Goal: Task Accomplishment & Management: Manage account settings

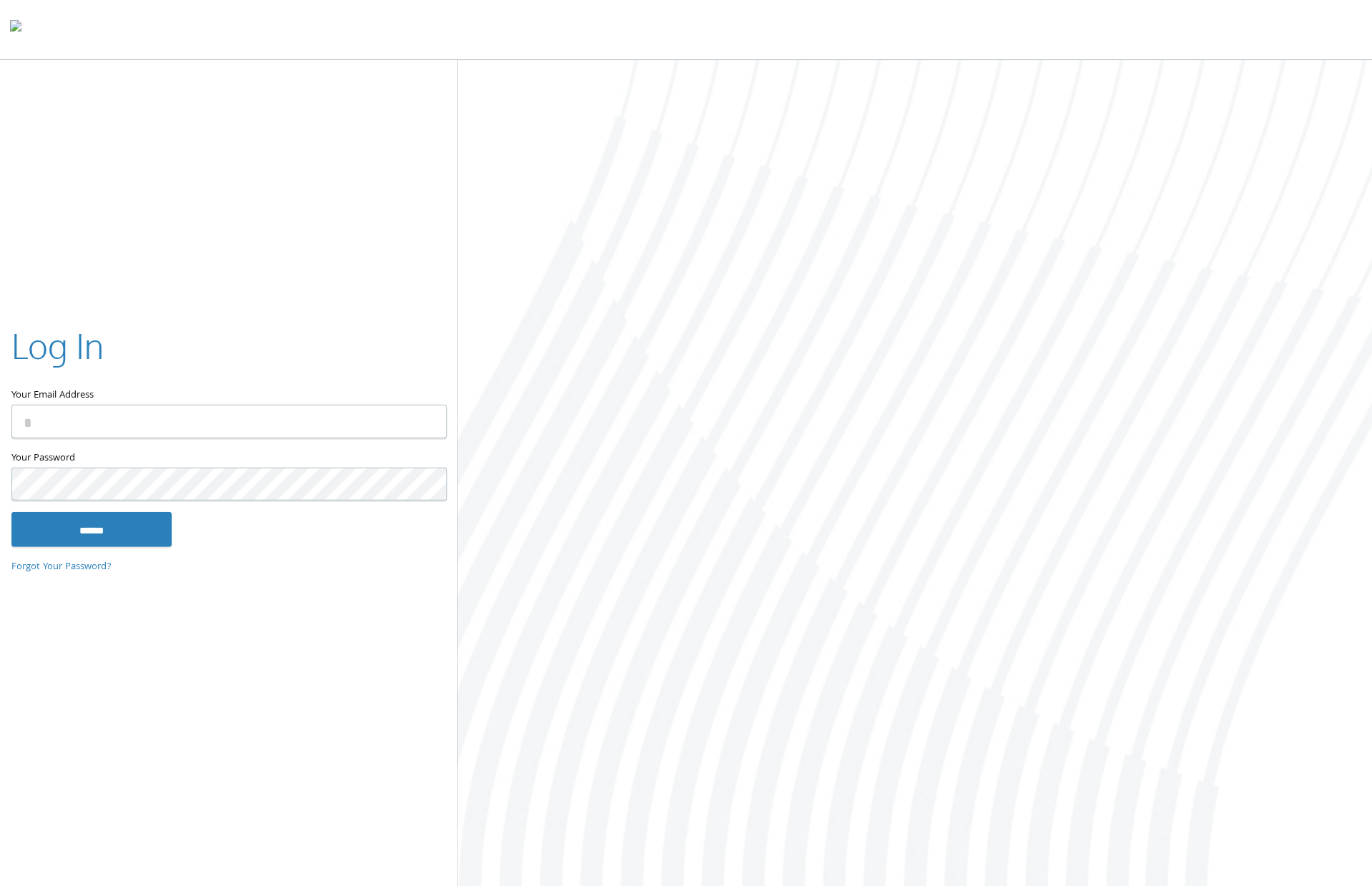
click at [215, 408] on input "Your Email Address" at bounding box center [229, 421] width 436 height 33
click at [224, 432] on input "Your Email Address" at bounding box center [229, 421] width 436 height 33
click at [220, 428] on input "Your Email Address" at bounding box center [229, 421] width 436 height 33
click at [426, 428] on input "Your Email Address" at bounding box center [229, 421] width 436 height 33
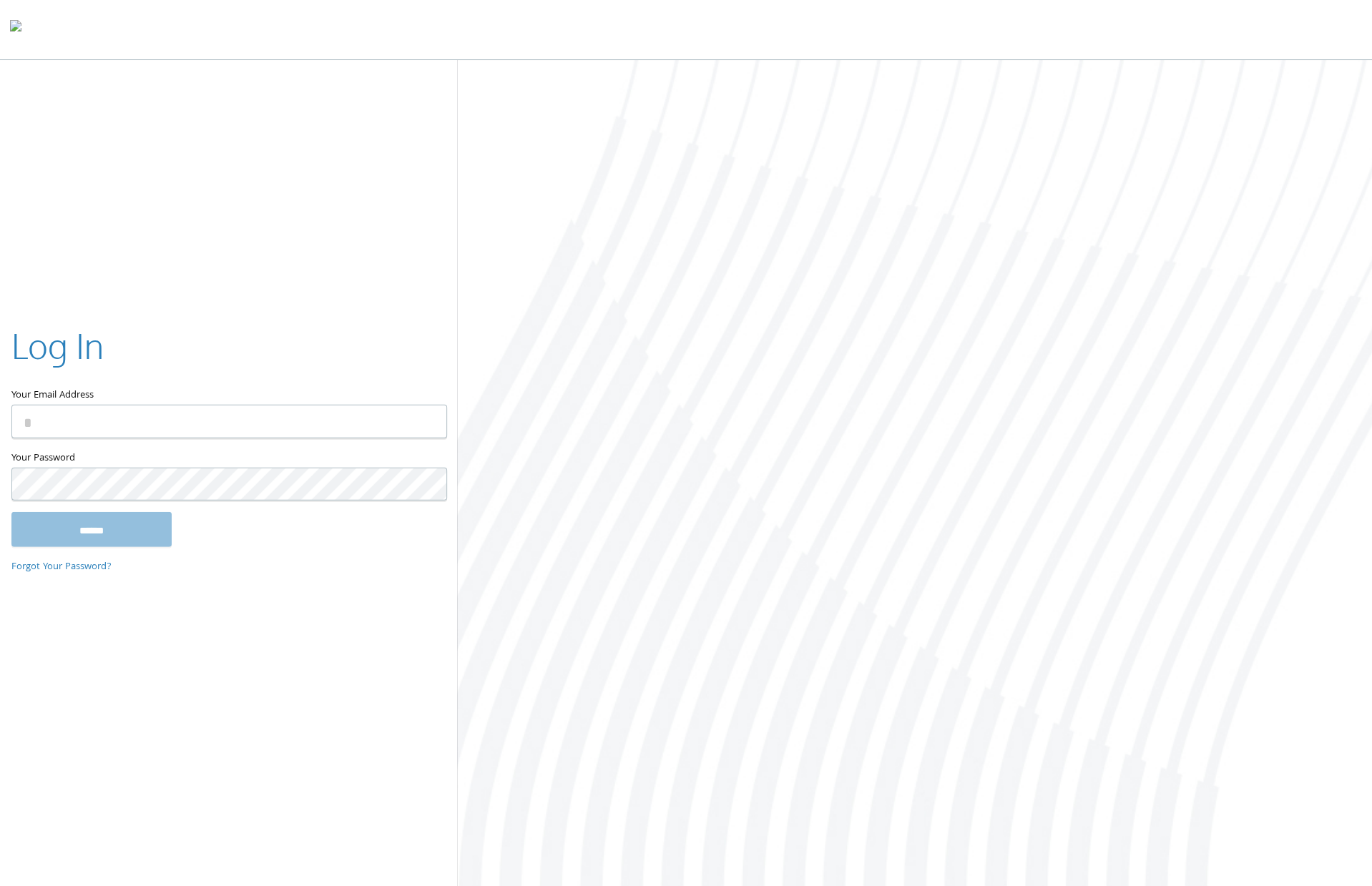
click at [0, 885] on com-1password-button at bounding box center [0, 889] width 0 height 0
click at [331, 427] on input "Your Email Address" at bounding box center [229, 421] width 436 height 33
click at [298, 431] on input "Your Email Address" at bounding box center [229, 421] width 436 height 33
drag, startPoint x: 181, startPoint y: 401, endPoint x: 241, endPoint y: 405, distance: 60.1
click at [181, 401] on label "Your Email Address" at bounding box center [228, 363] width 434 height 83
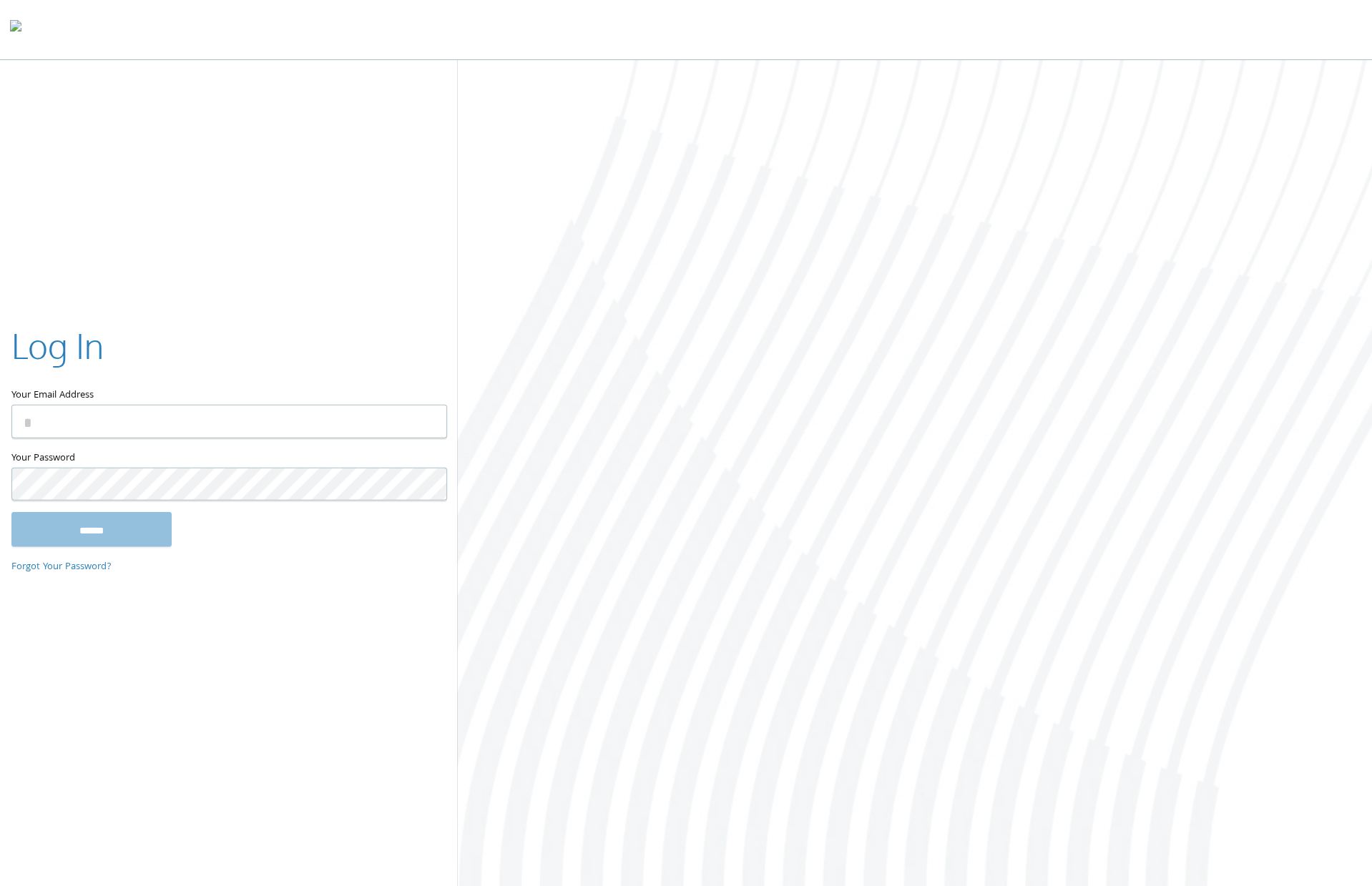
click at [181, 405] on input "Your Email Address" at bounding box center [229, 421] width 436 height 33
click at [0, 885] on com-1password-button at bounding box center [0, 889] width 0 height 0
type input "**********"
